Goal: Task Accomplishment & Management: Manage account settings

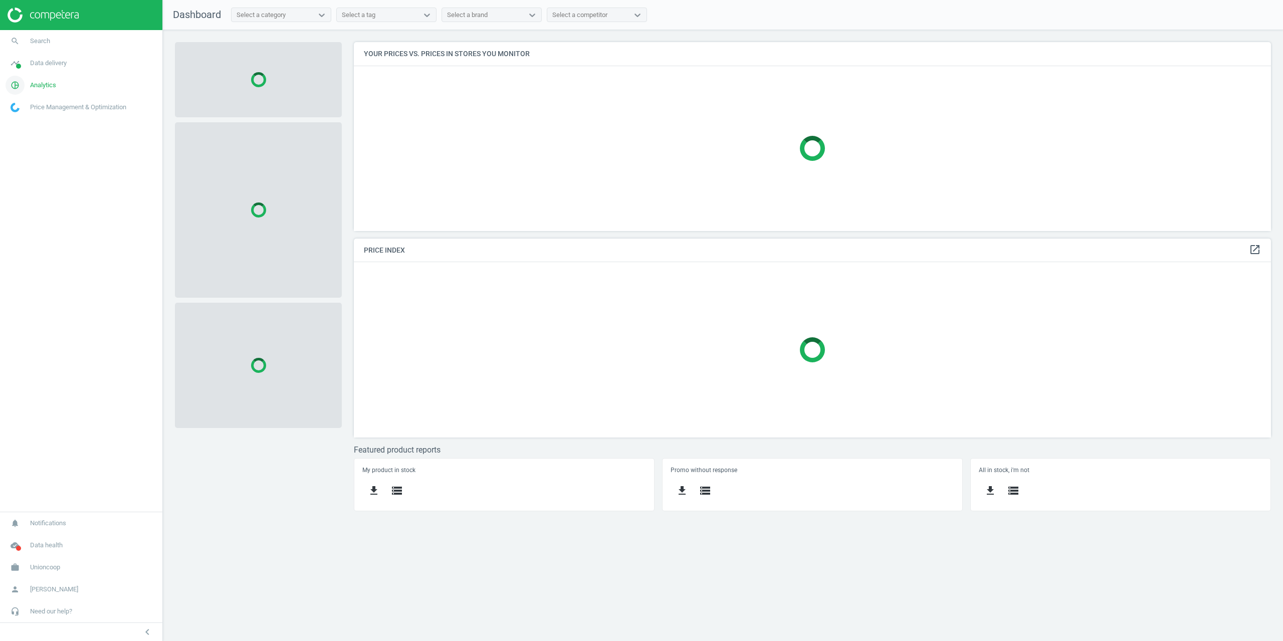
scroll to position [204, 933]
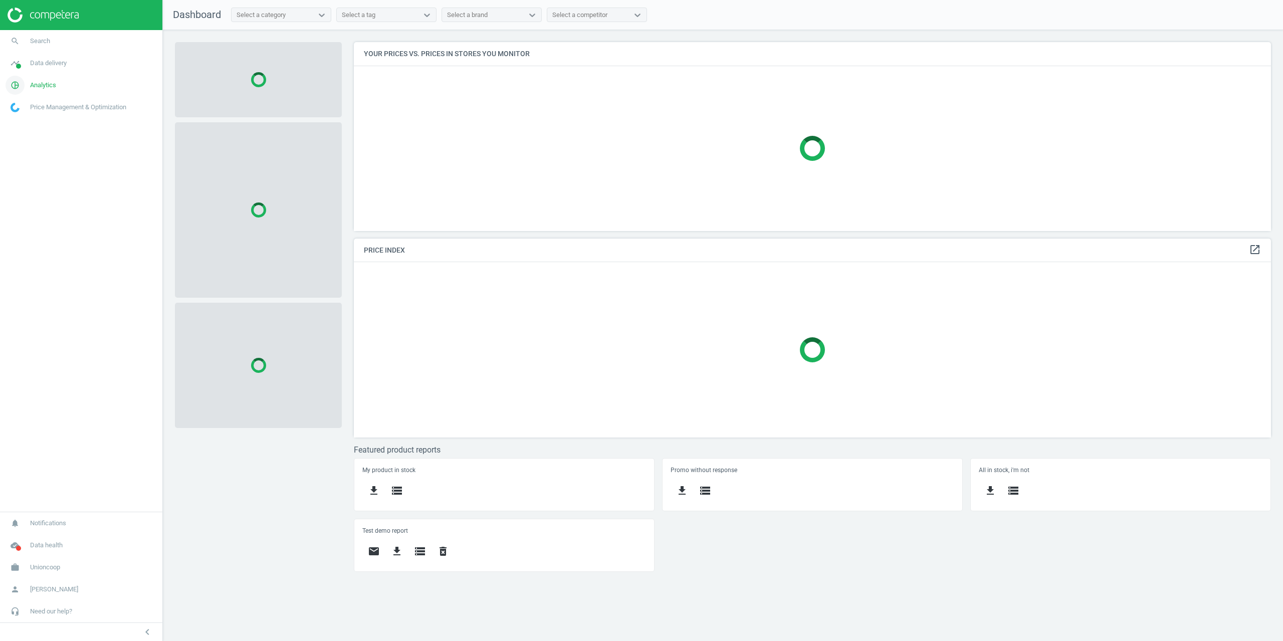
click at [38, 86] on span "Analytics" at bounding box center [43, 85] width 26 height 9
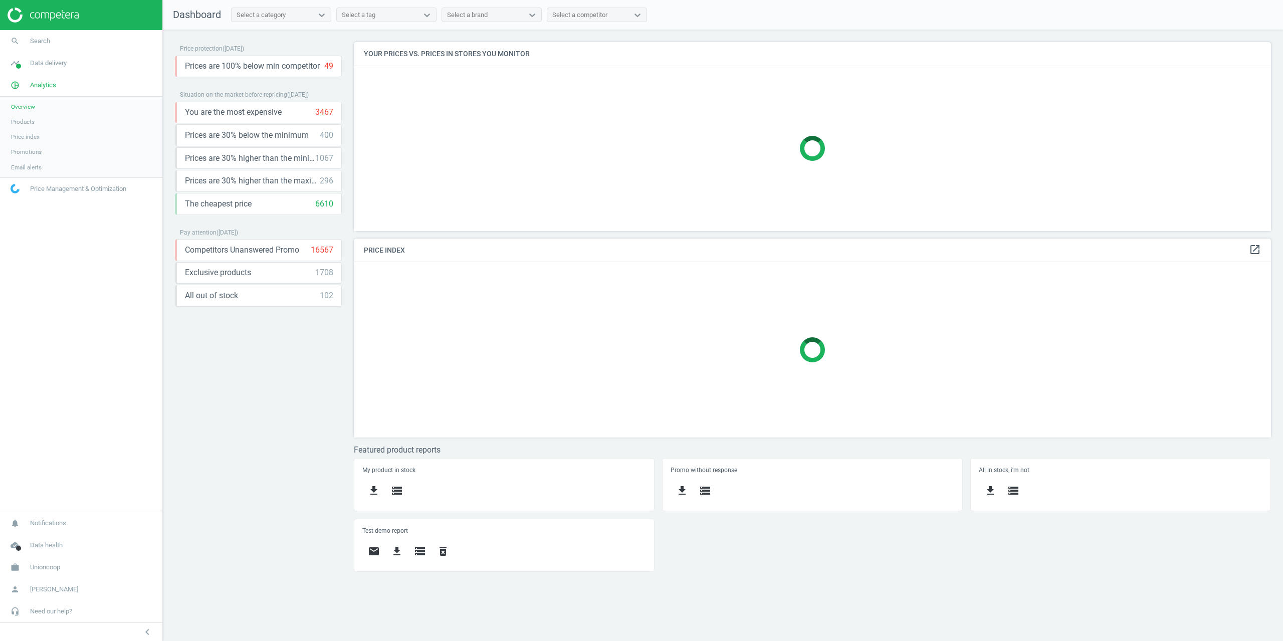
click at [22, 123] on span "Products" at bounding box center [23, 122] width 24 height 8
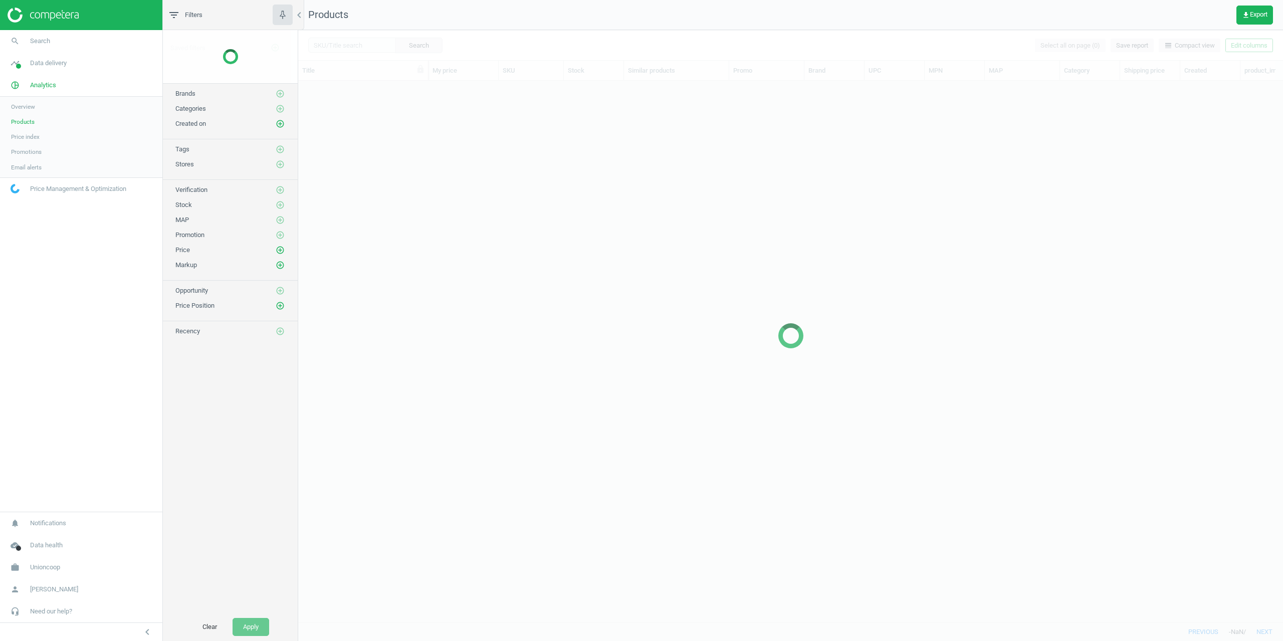
scroll to position [526, 977]
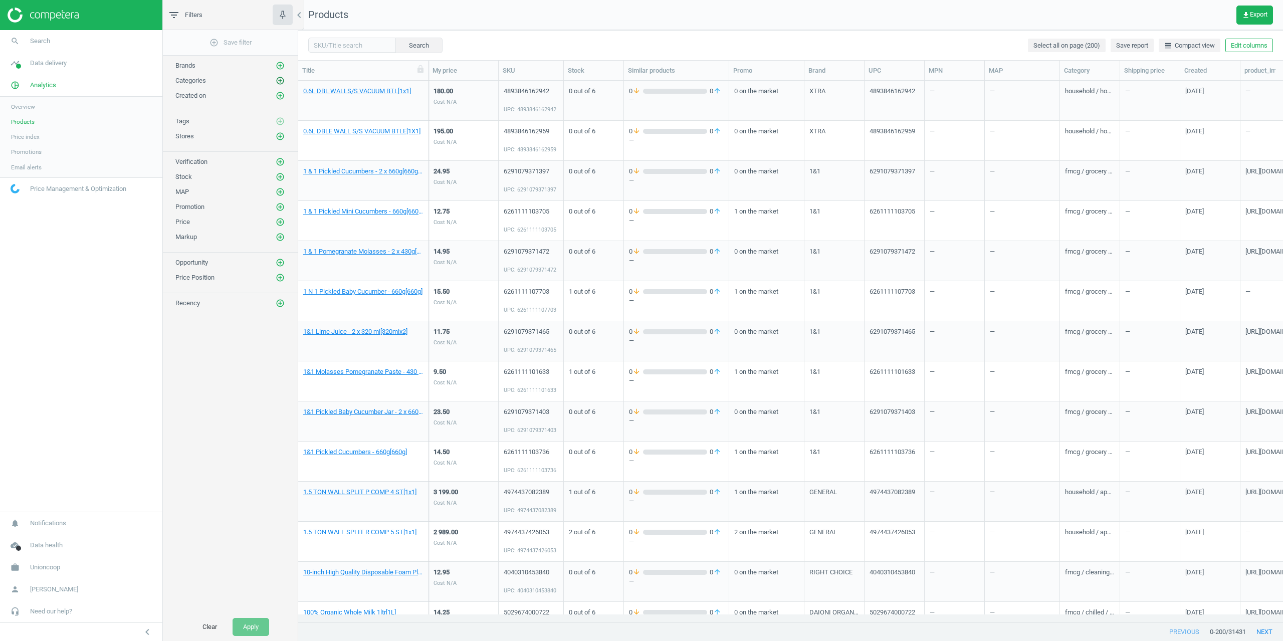
click at [282, 82] on icon "add_circle_outline" at bounding box center [280, 80] width 9 height 9
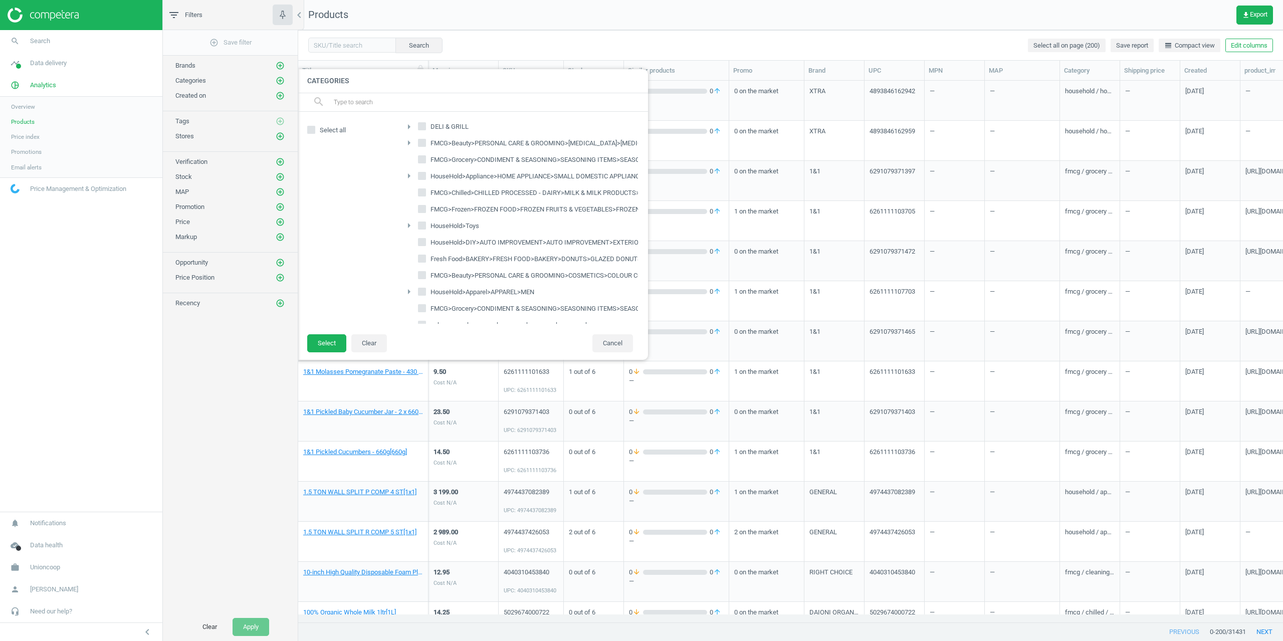
scroll to position [601, 0]
click at [411, 175] on icon "arrow_right" at bounding box center [409, 176] width 12 height 12
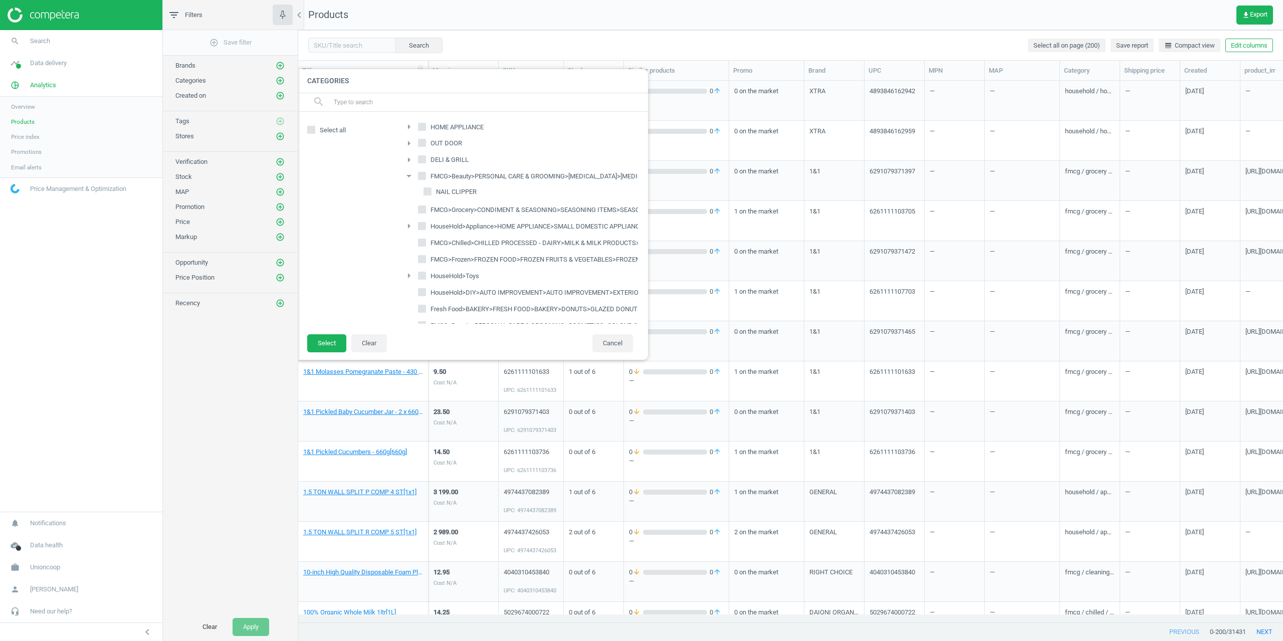
click at [410, 176] on icon "arrow_drop_down" at bounding box center [409, 176] width 12 height 12
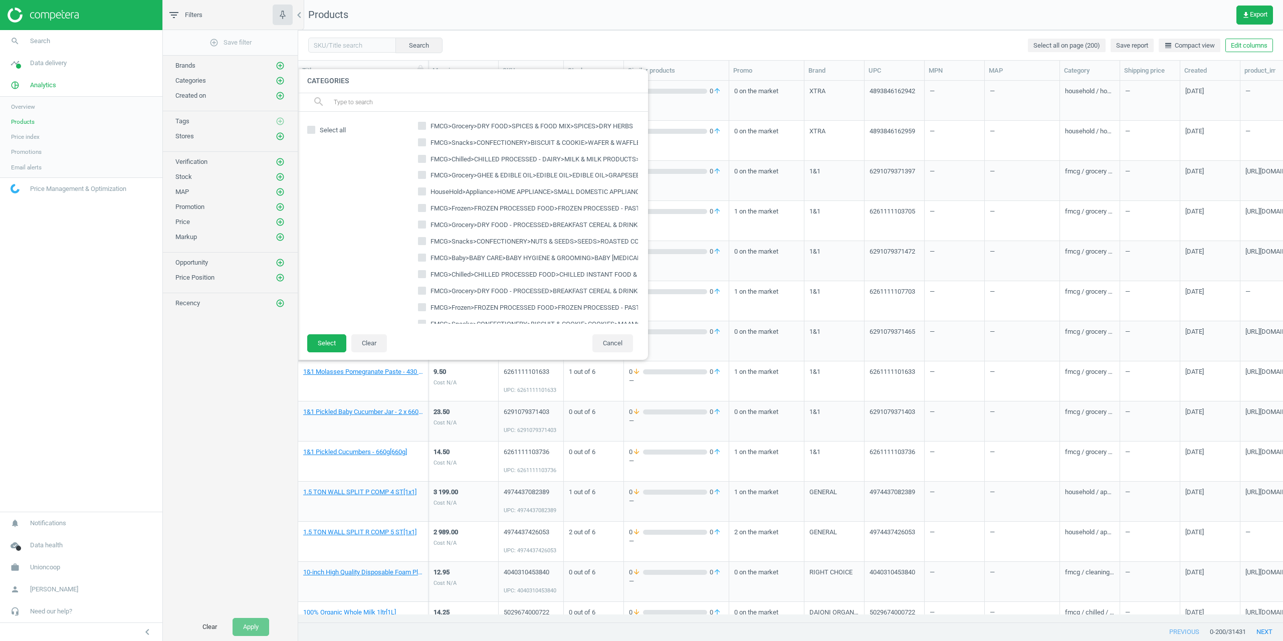
scroll to position [17974, 0]
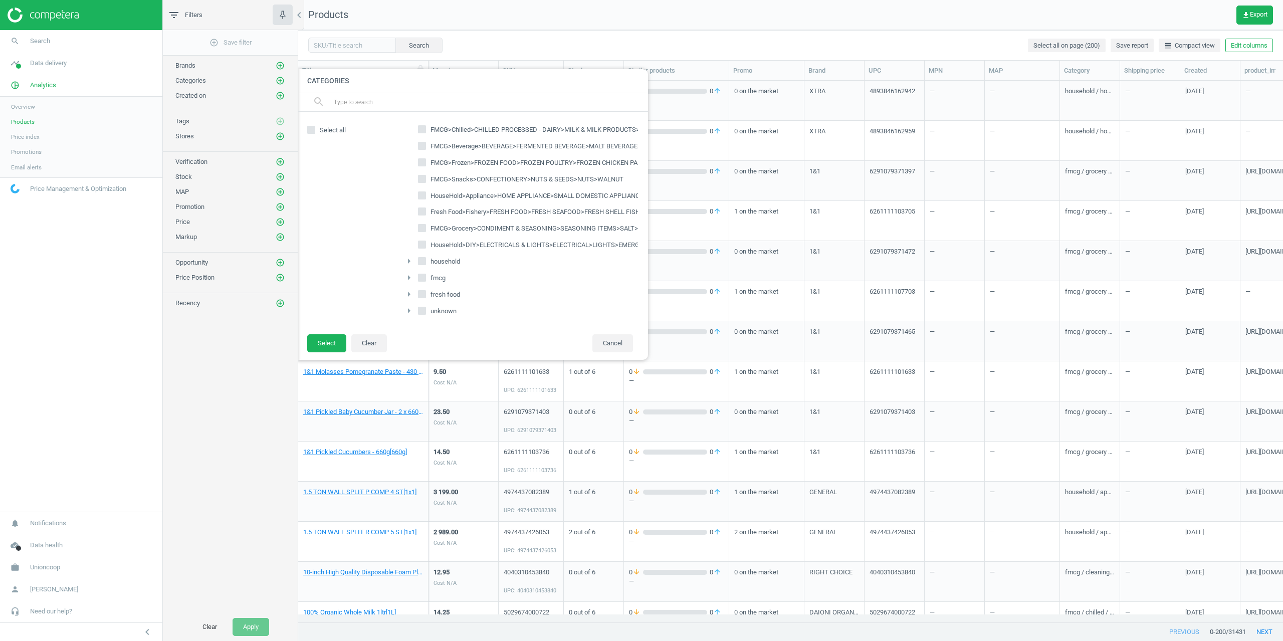
click at [401, 270] on li "arrow_right fmcg" at bounding box center [646, 278] width 499 height 17
click at [407, 272] on icon "arrow_right" at bounding box center [409, 278] width 12 height 12
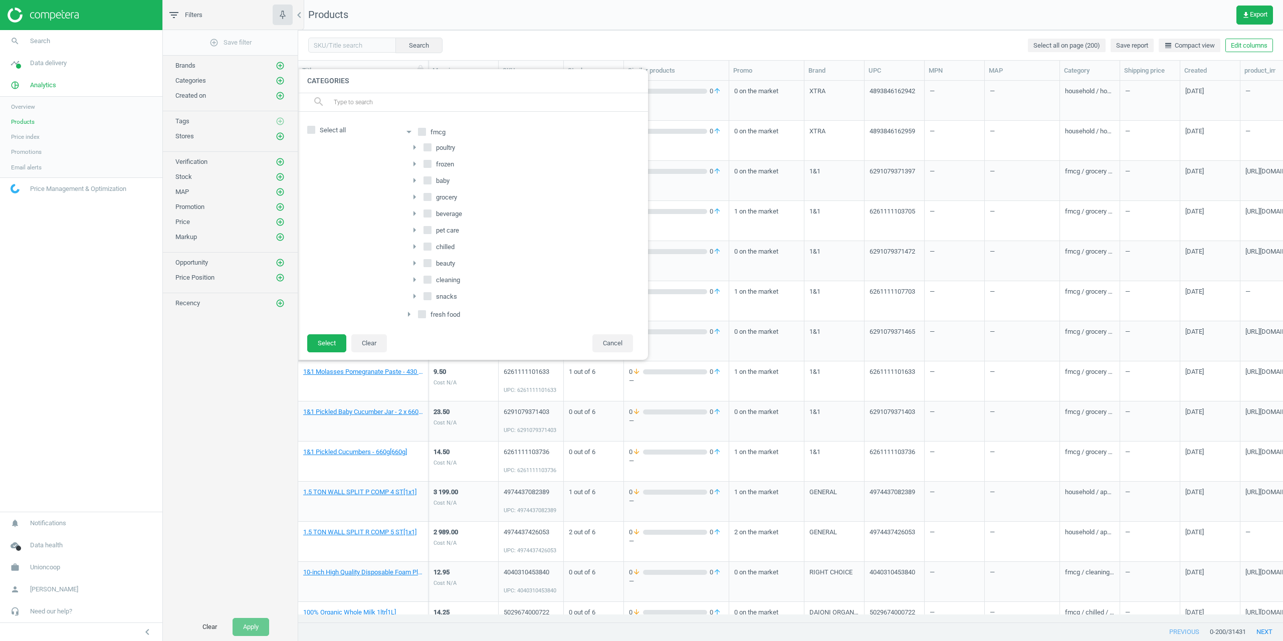
scroll to position [18140, 0]
click at [41, 570] on span "Unioncoop" at bounding box center [45, 567] width 30 height 9
click at [44, 551] on span "Campaign settings" at bounding box center [35, 553] width 49 height 8
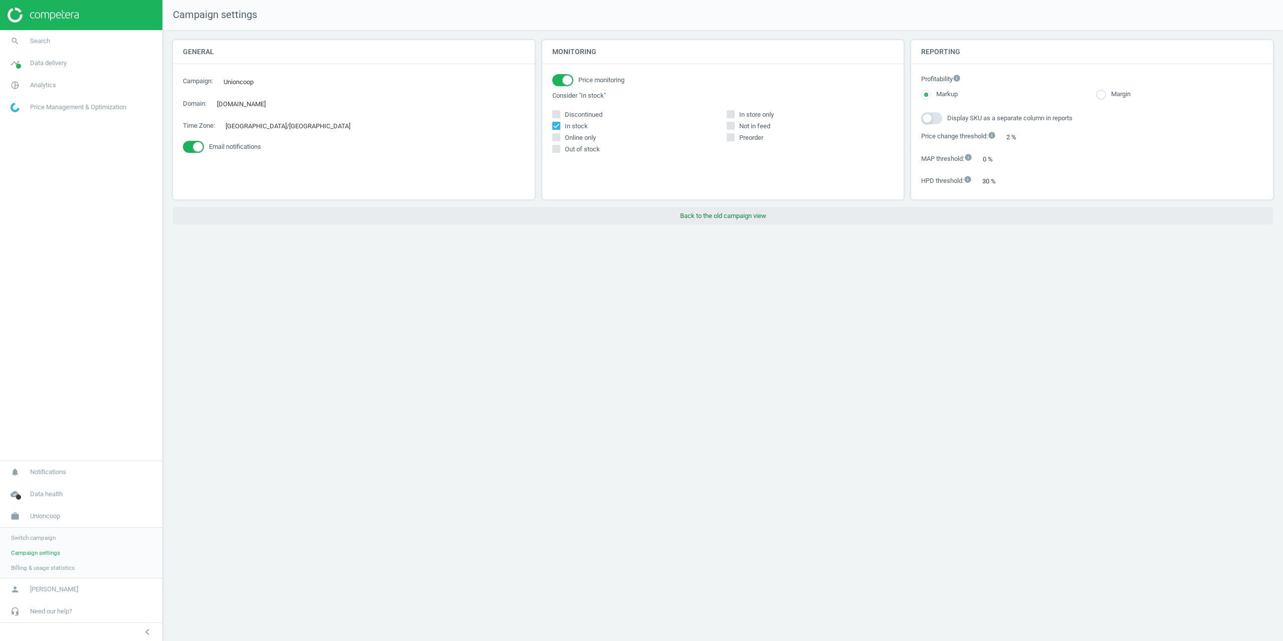
click at [710, 223] on button "Back to the old campaign view" at bounding box center [723, 216] width 1100 height 18
click at [0, 321] on nav "search Search timeline Data delivery Overview Matches dashboard Matches Rematch…" at bounding box center [81, 245] width 162 height 431
drag, startPoint x: 0, startPoint y: 267, endPoint x: 9, endPoint y: 291, distance: 26.0
click at [0, 267] on nav "search Search timeline Data delivery Overview Matches dashboard Matches Rematch…" at bounding box center [81, 245] width 162 height 431
